Goal: Check status: Check status

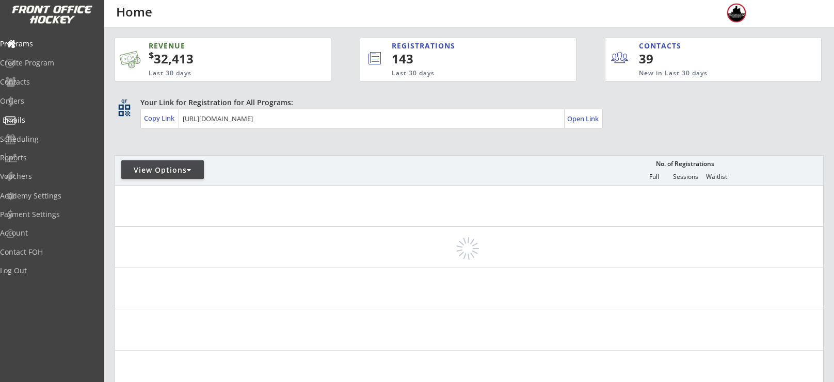
click at [49, 103] on div "Orders" at bounding box center [49, 101] width 98 height 7
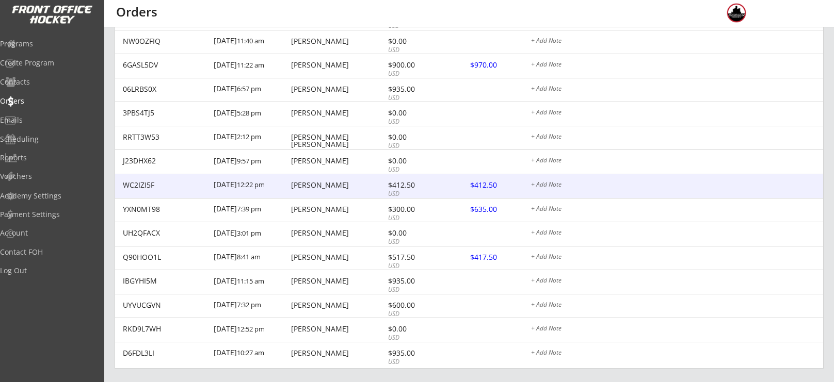
scroll to position [479, 0]
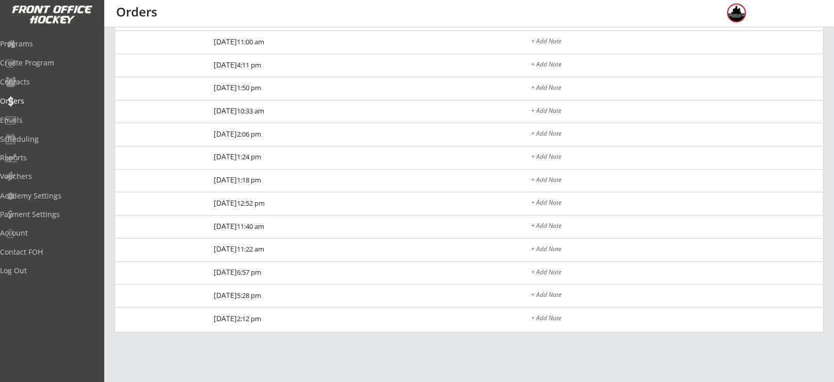
scroll to position [274, 0]
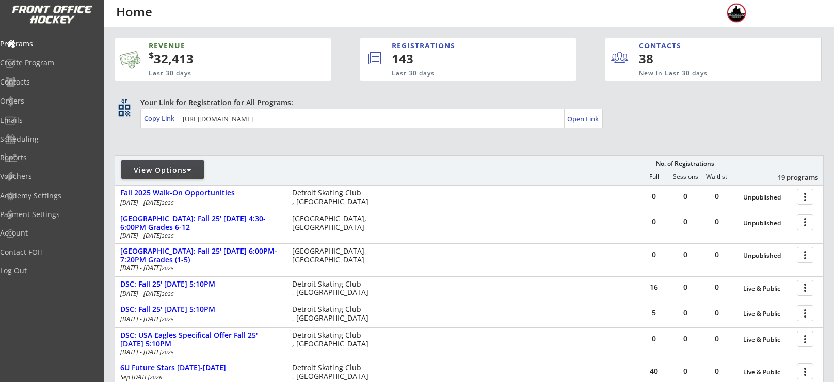
click at [173, 168] on div "View Options" at bounding box center [162, 170] width 83 height 10
select select ""Upcoming Programs""
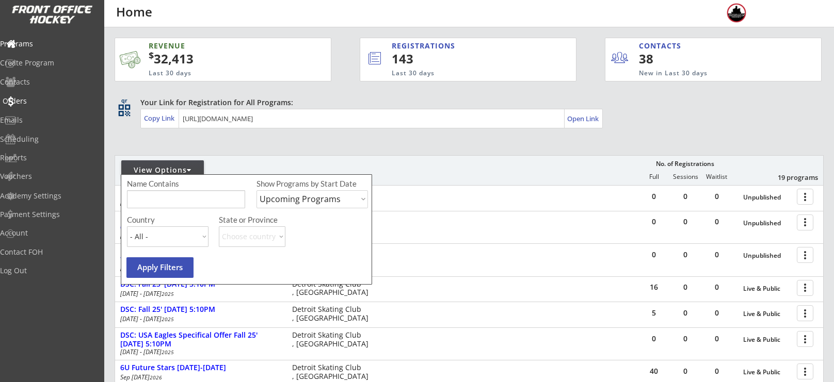
click at [40, 104] on div "Orders" at bounding box center [49, 101] width 93 height 7
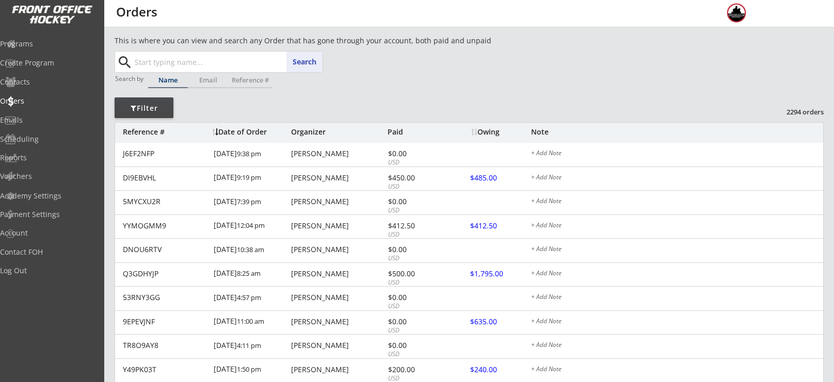
click at [190, 54] on input "text" at bounding box center [228, 62] width 190 height 21
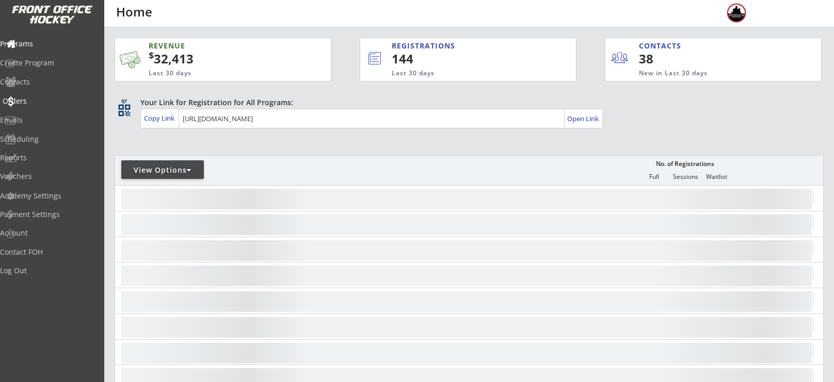
click at [45, 102] on div "Orders" at bounding box center [49, 101] width 93 height 7
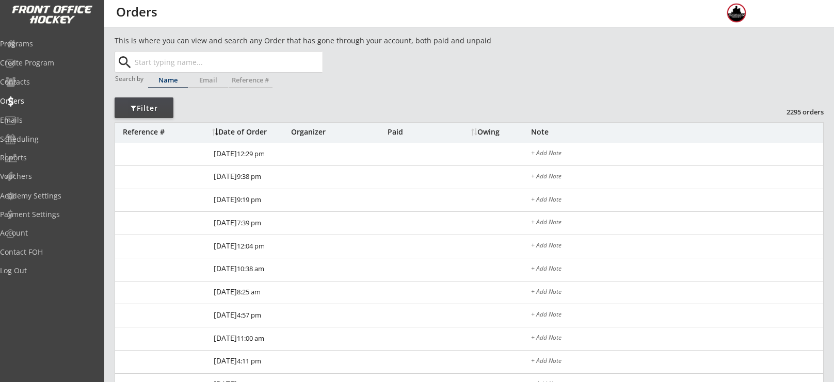
click at [198, 65] on input "text" at bounding box center [228, 62] width 190 height 21
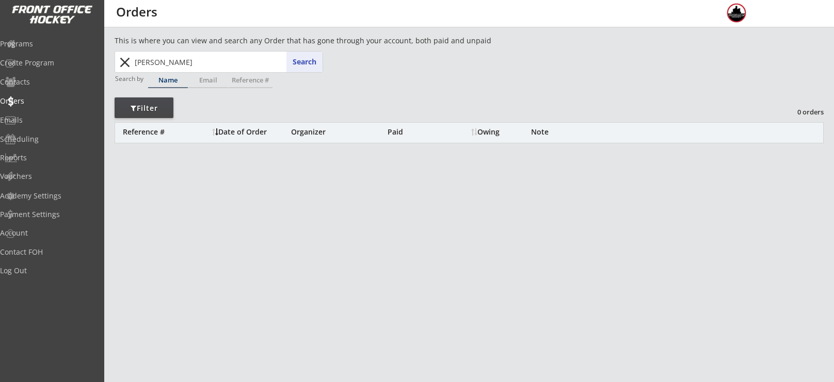
drag, startPoint x: 230, startPoint y: 59, endPoint x: 127, endPoint y: 55, distance: 102.8
click at [127, 55] on div "[PERSON_NAME] Search close" at bounding box center [219, 62] width 206 height 21
paste input "[EMAIL_ADDRESS][DOMAIN_NAME]"
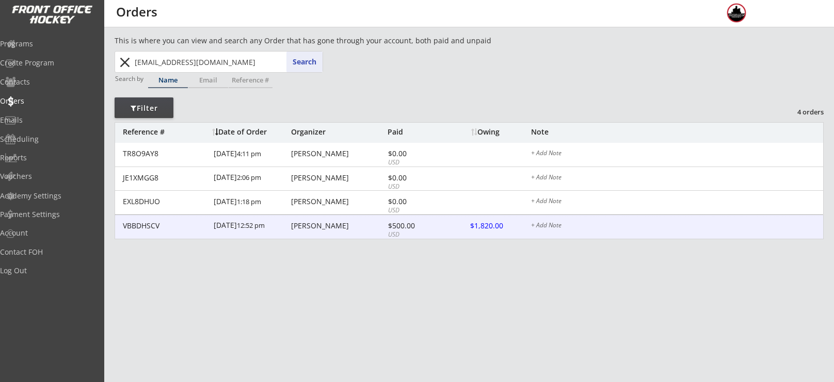
click at [416, 224] on div "$500.00" at bounding box center [415, 225] width 55 height 7
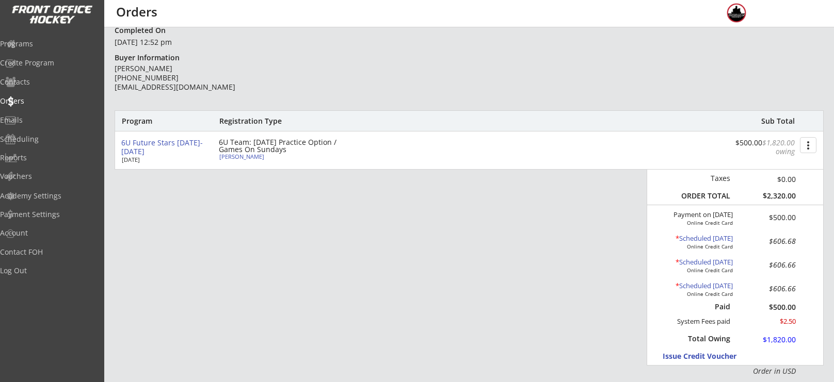
scroll to position [76, 0]
click at [44, 99] on div "Orders" at bounding box center [49, 101] width 93 height 7
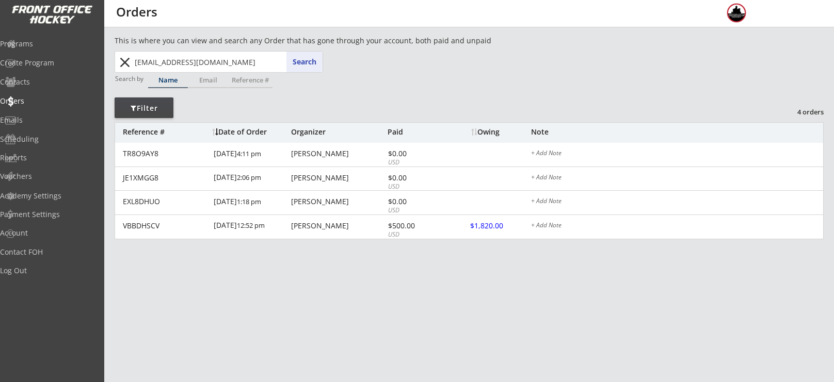
drag, startPoint x: 251, startPoint y: 55, endPoint x: 53, endPoint y: 39, distance: 198.9
click at [53, 39] on body "REVENUE $ 32,413 Last 30 days REGISTRATIONS 144 Last 30 days CONTACTS 38 New in…" at bounding box center [417, 191] width 834 height 382
type input "borg"
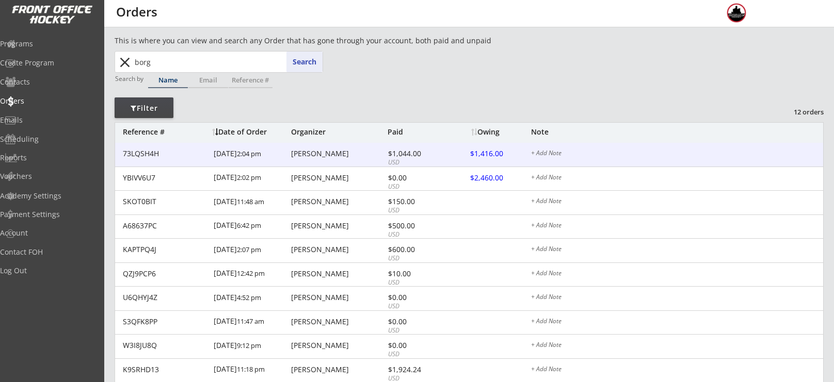
click at [398, 153] on div "$1,044.00" at bounding box center [415, 153] width 55 height 7
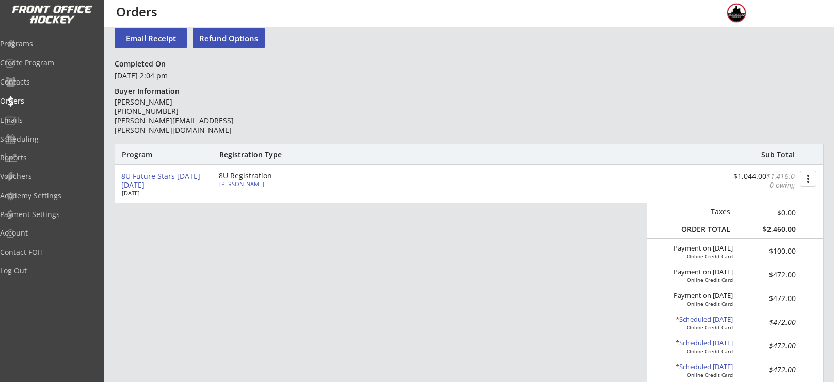
scroll to position [44, 0]
drag, startPoint x: 784, startPoint y: 301, endPoint x: 757, endPoint y: 298, distance: 27.0
click at [757, 298] on div "Payment on [DATE] Online Credit Card $472.00" at bounding box center [731, 299] width 160 height 24
